Goal: Obtain resource: Download file/media

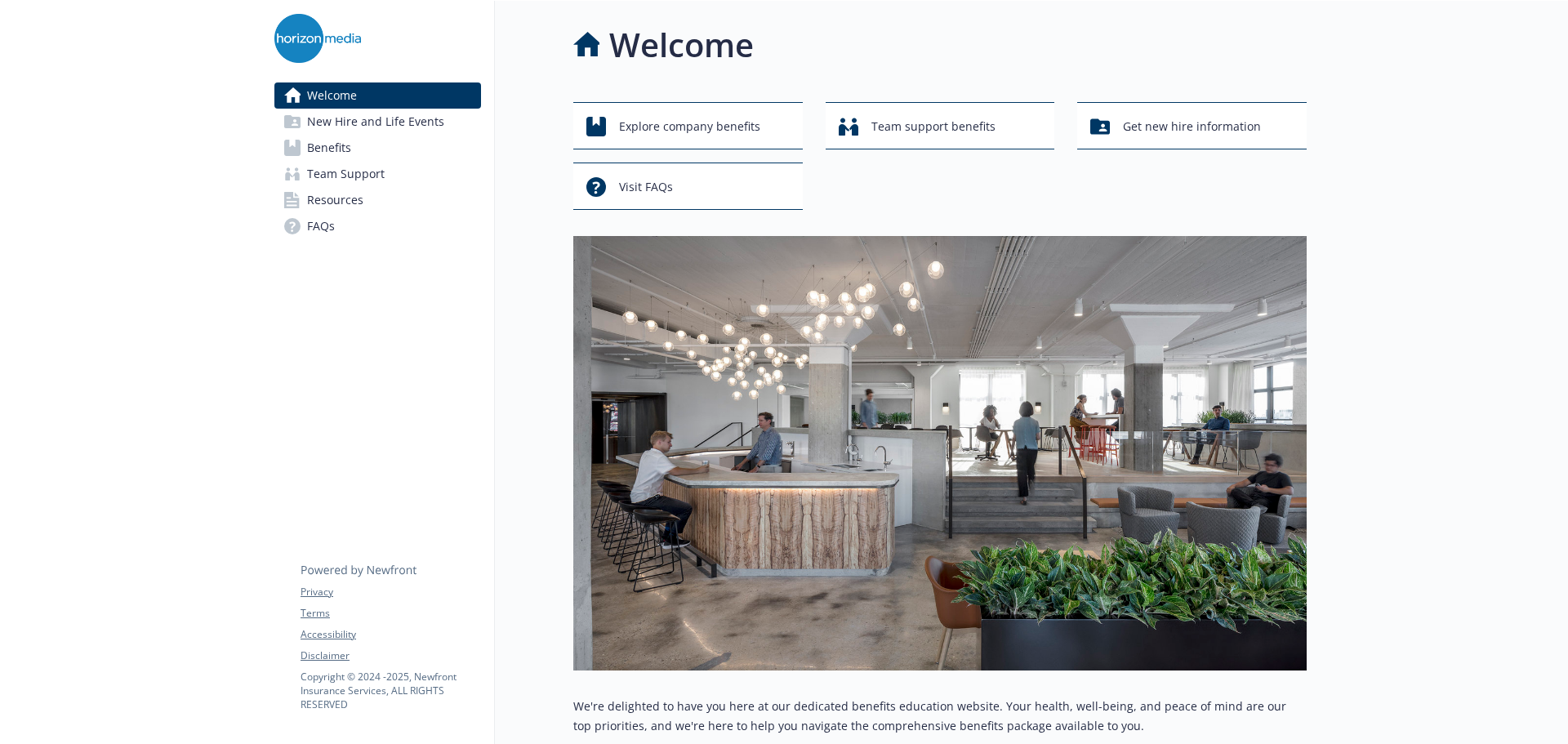
click at [443, 120] on link "New Hire and Life Events" at bounding box center [378, 121] width 207 height 26
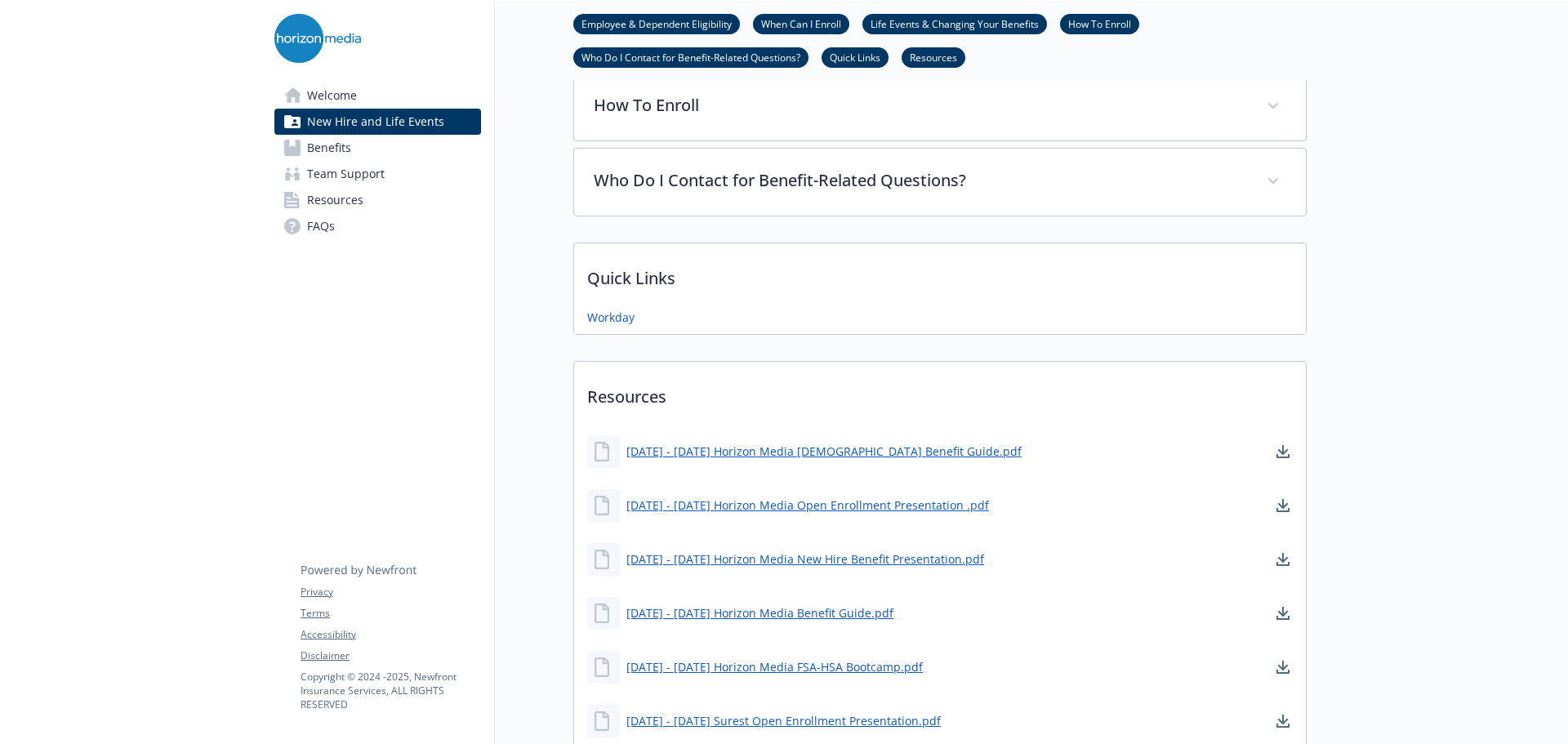
scroll to position [817, 0]
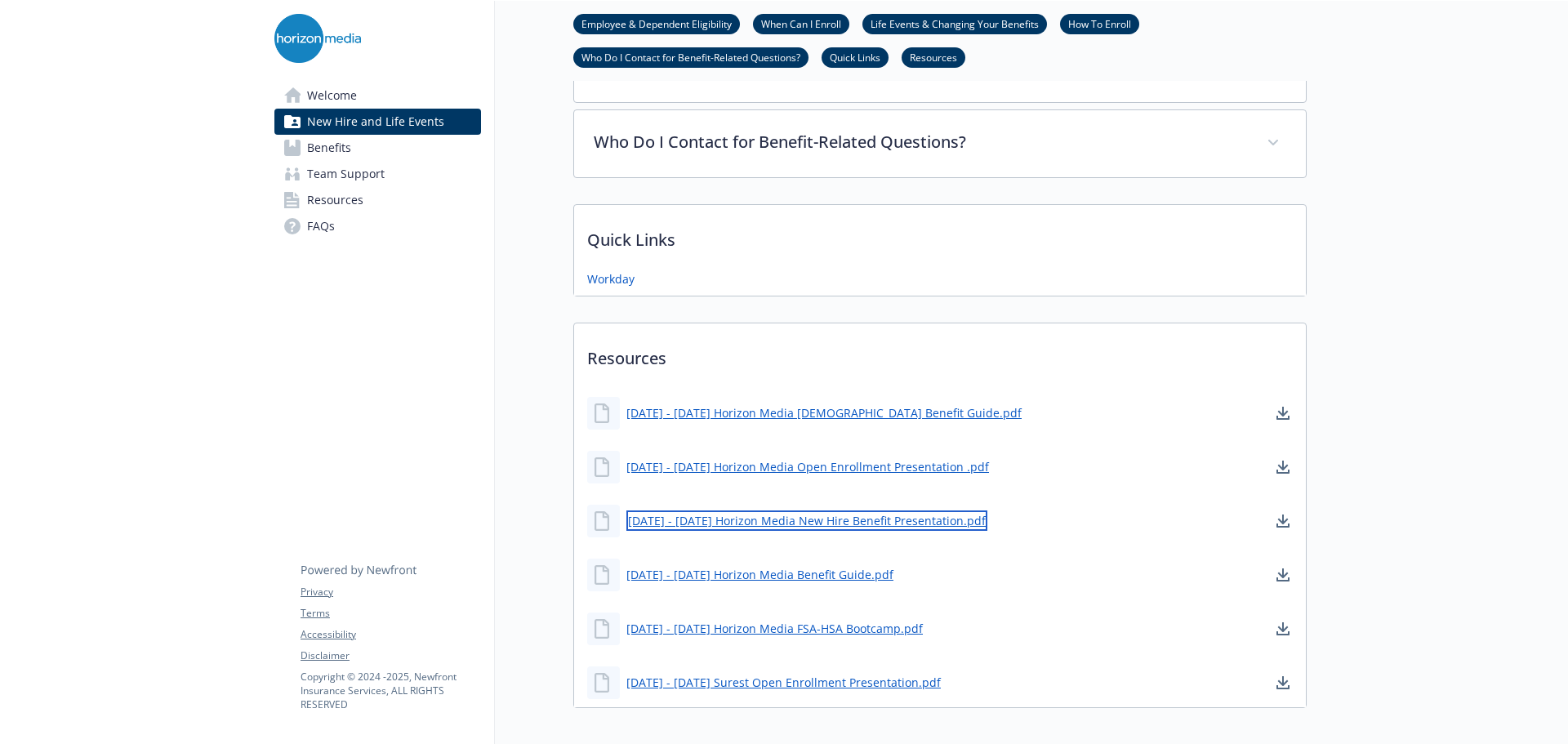
click at [765, 523] on link "[DATE] - [DATE] Horizon Media New Hire Benefit Presentation.pdf" at bounding box center [807, 521] width 361 height 20
